Goal: Task Accomplishment & Management: Manage account settings

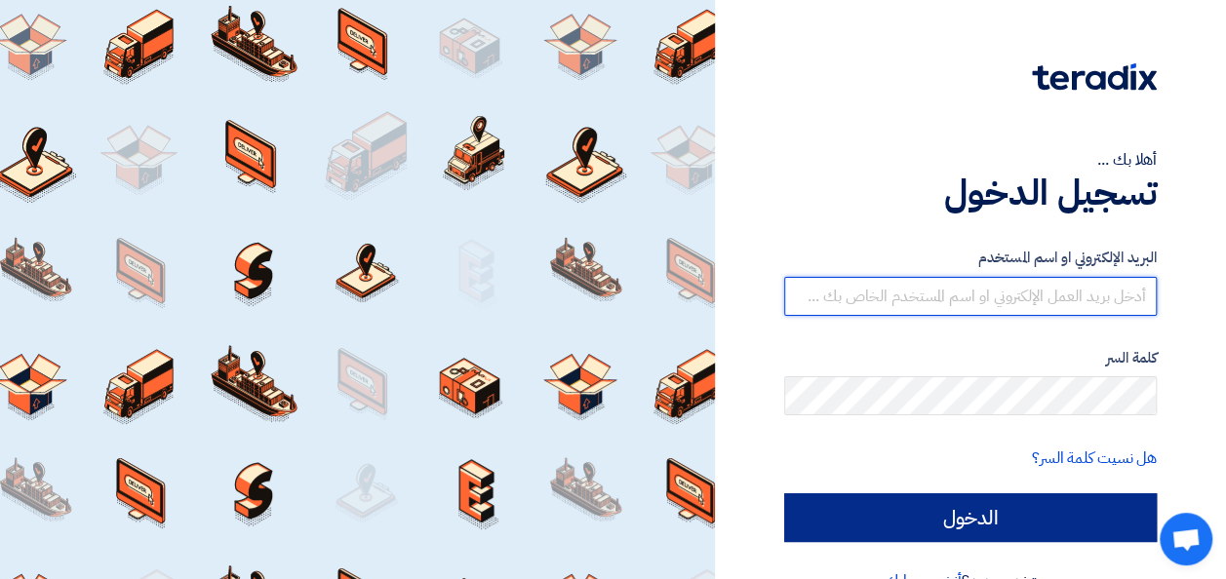
type input "[PERSON_NAME][EMAIL_ADDRESS][DOMAIN_NAME]"
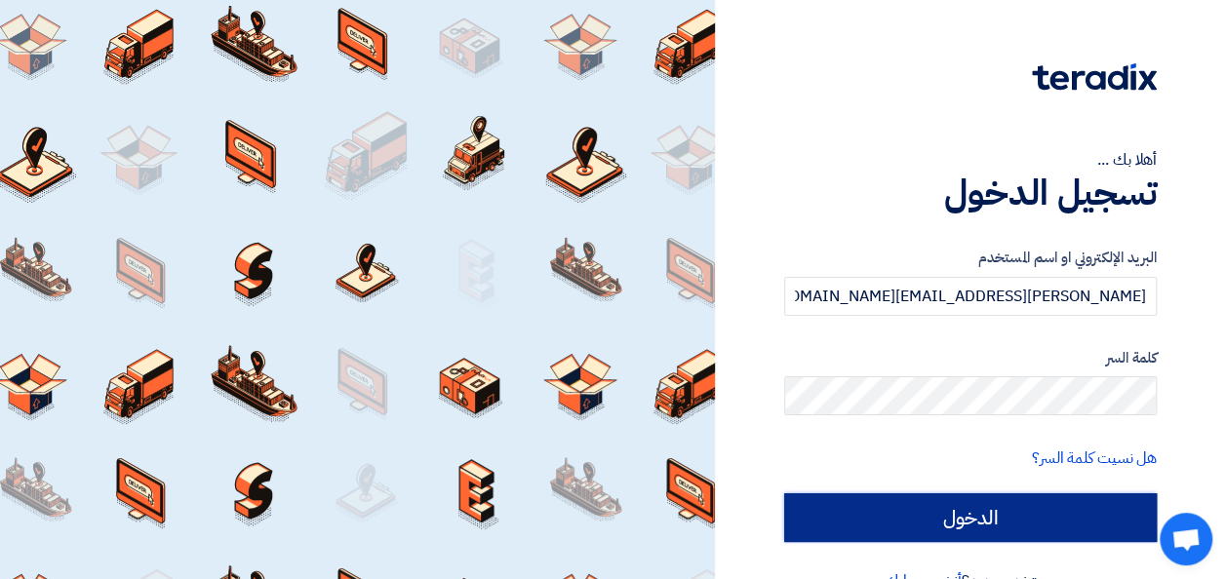
click at [987, 515] on input "الدخول" at bounding box center [970, 517] width 372 height 49
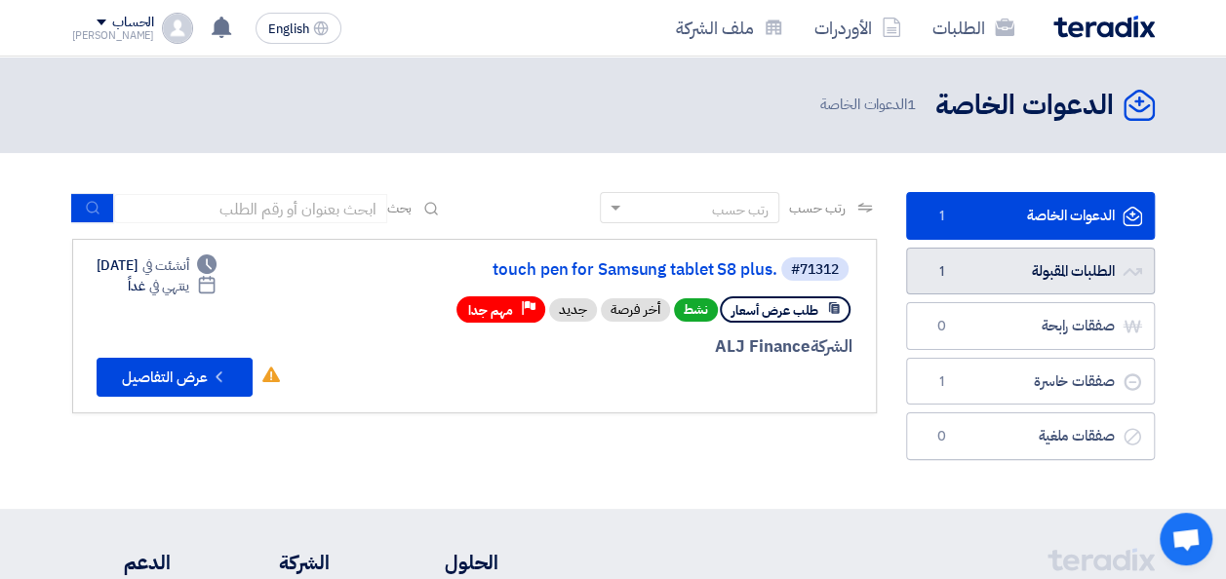
click at [987, 272] on link "الطلبات المقبولة الطلبات المقبولة 1" at bounding box center [1030, 272] width 249 height 48
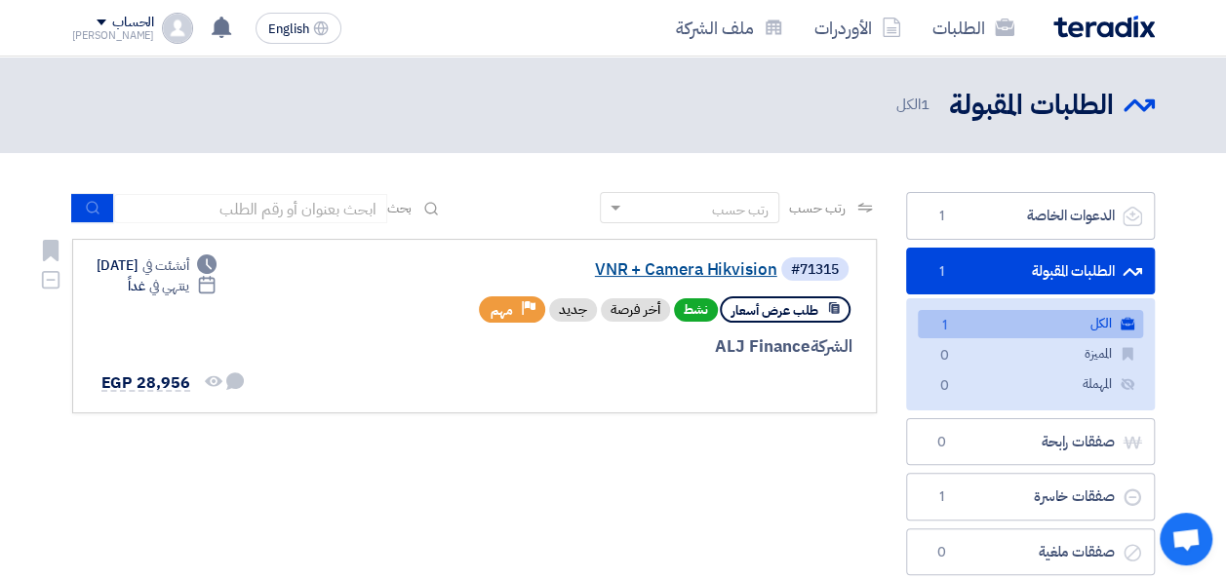
click at [752, 275] on link "VNR + Camera Hikvision" at bounding box center [582, 270] width 390 height 18
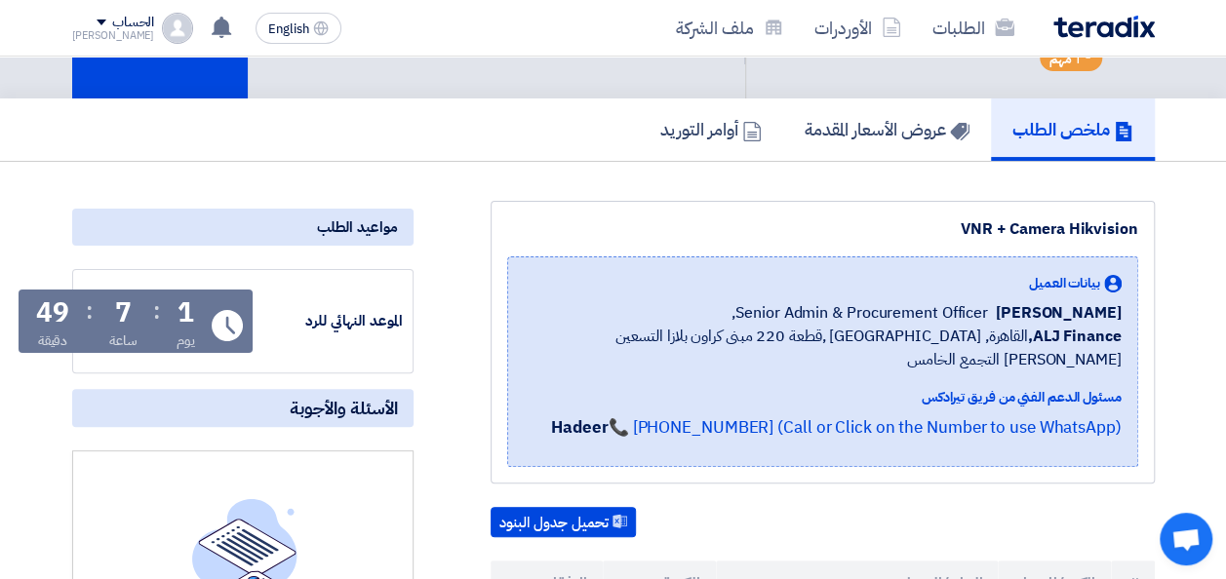
scroll to position [98, 0]
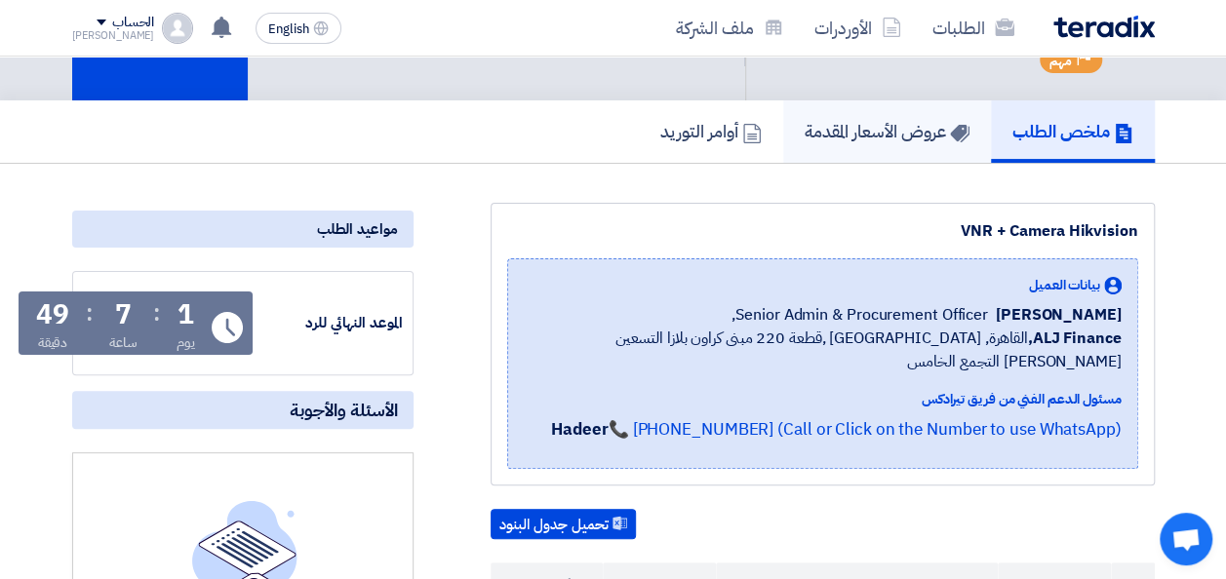
click at [891, 137] on h5 "عروض الأسعار المقدمة" at bounding box center [886, 131] width 165 height 22
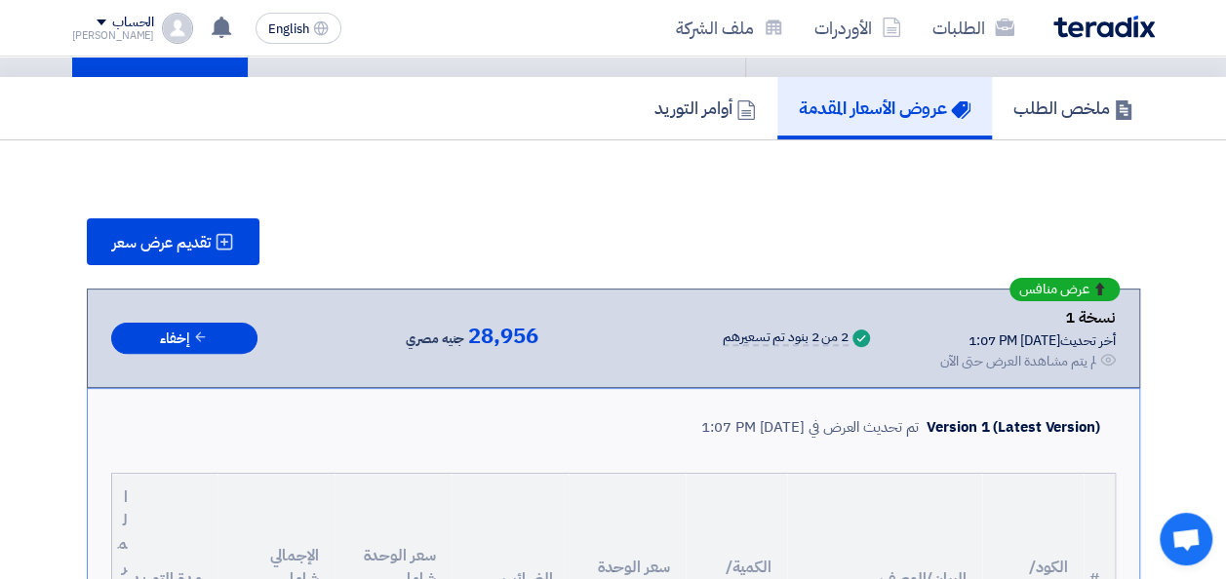
scroll to position [195, 0]
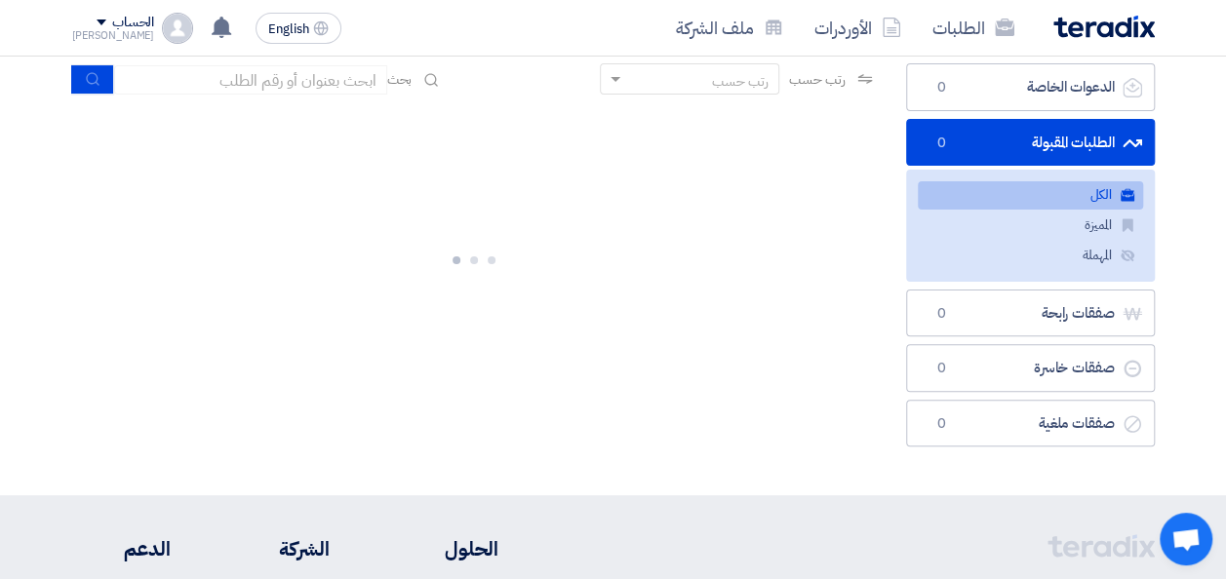
scroll to position [195, 0]
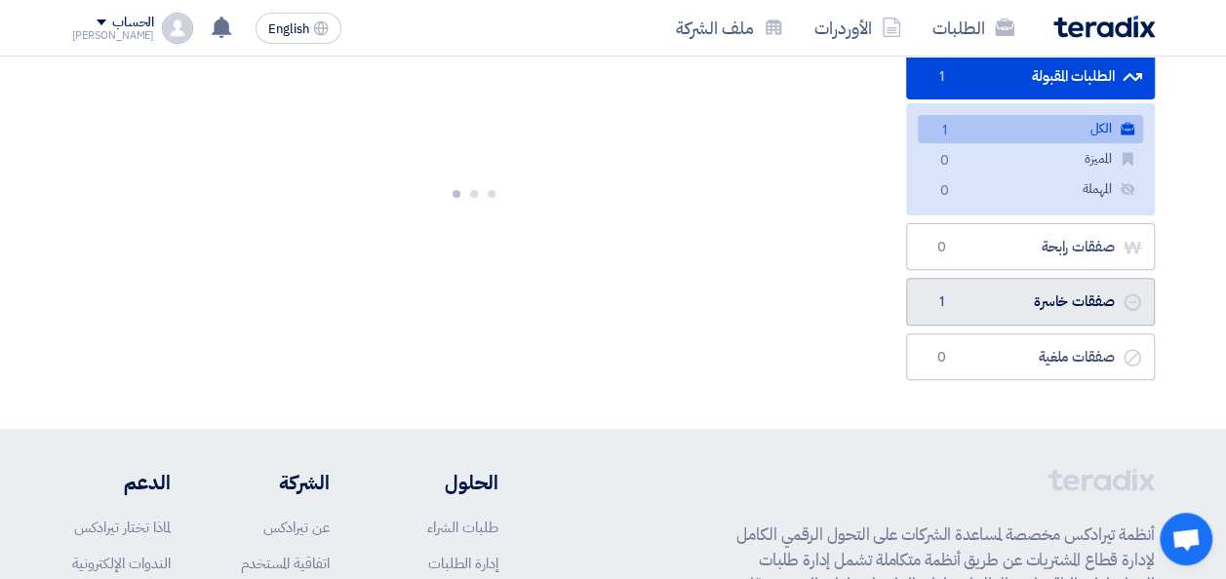
click at [987, 310] on link "صفقات خاسرة صفقات خاسرة 1" at bounding box center [1030, 302] width 249 height 48
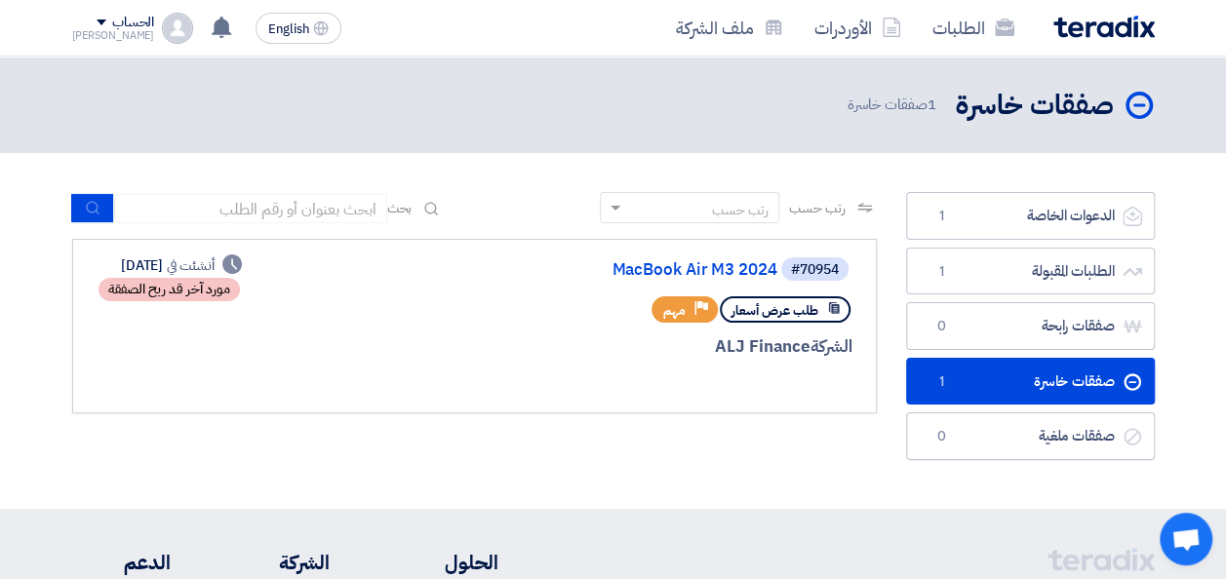
click at [987, 25] on img at bounding box center [1103, 27] width 101 height 22
